Goal: Information Seeking & Learning: Learn about a topic

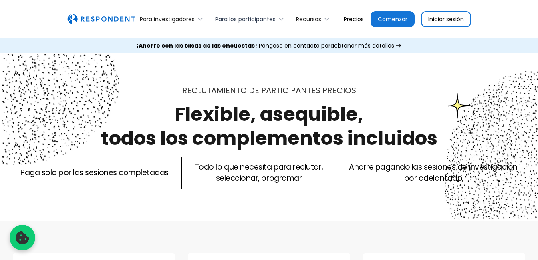
click at [261, 15] on div "Para los participantes" at bounding box center [245, 19] width 60 height 8
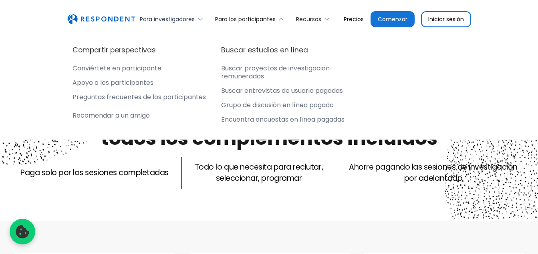
click at [151, 15] on div "Para investigadores" at bounding box center [167, 19] width 55 height 8
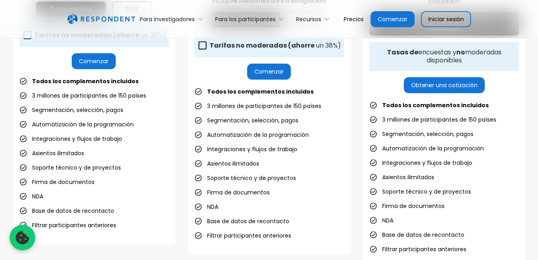
scroll to position [360, 0]
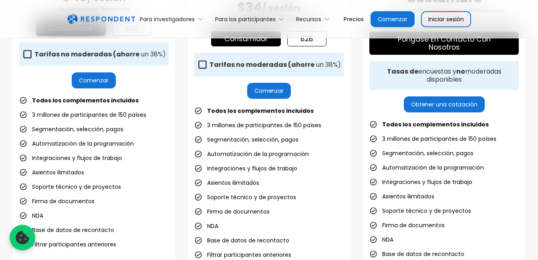
click at [106, 85] on link "Comenzar" at bounding box center [94, 80] width 44 height 16
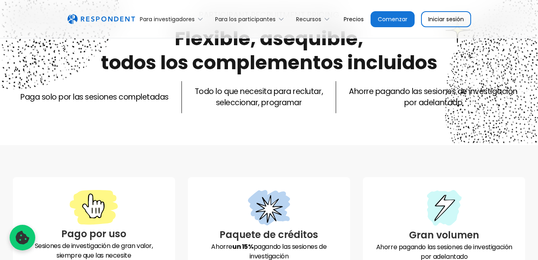
scroll to position [0, 0]
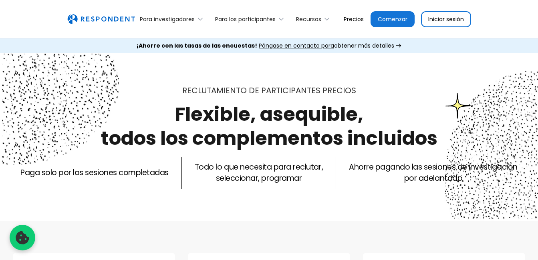
click at [337, 26] on link "Precios" at bounding box center [353, 19] width 33 height 19
click at [101, 16] on img "hogar" at bounding box center [101, 19] width 68 height 10
